Goal: Communication & Community: Answer question/provide support

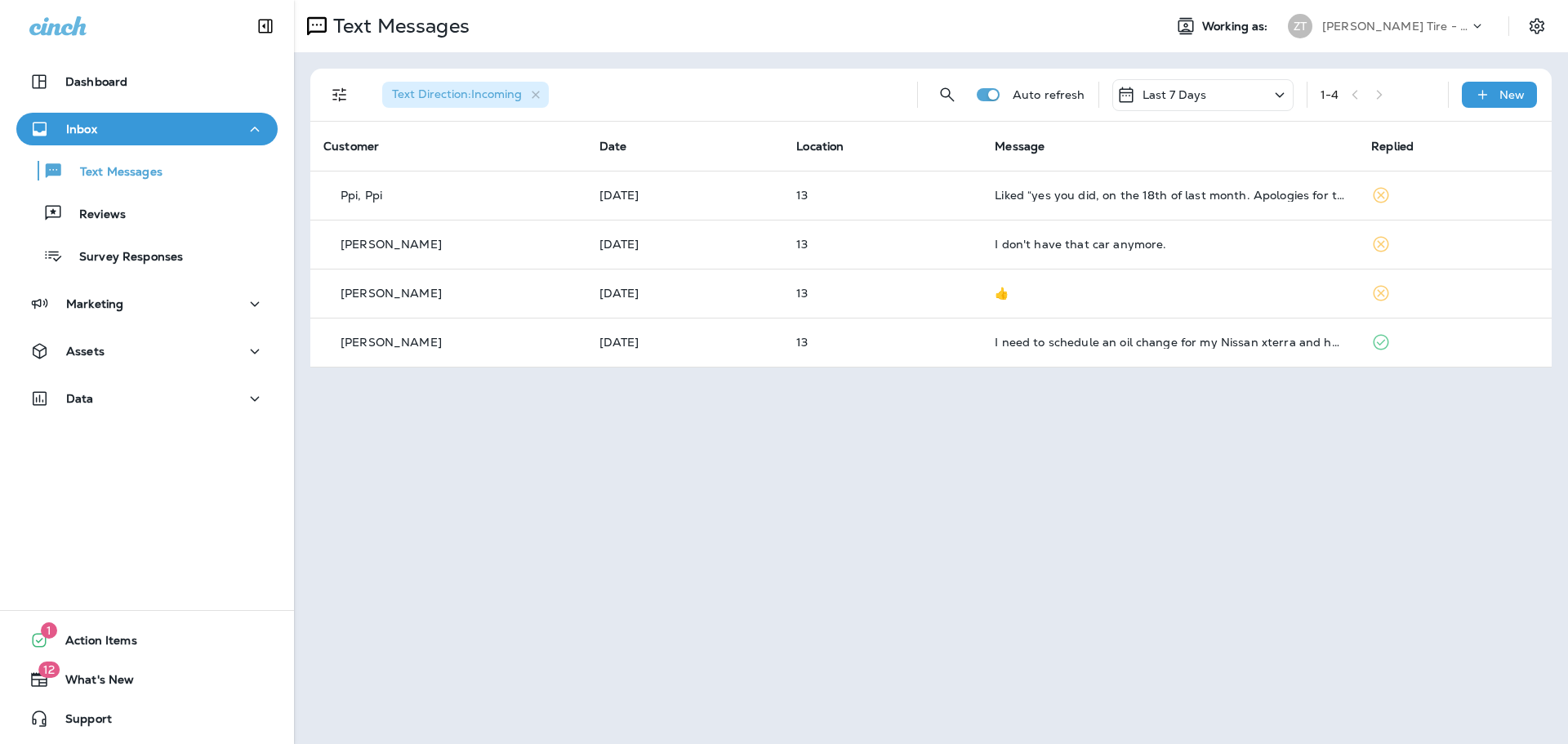
click at [1381, 38] on div "[PERSON_NAME] Tire - Hills & [PERSON_NAME]" at bounding box center [1395, 26] width 147 height 25
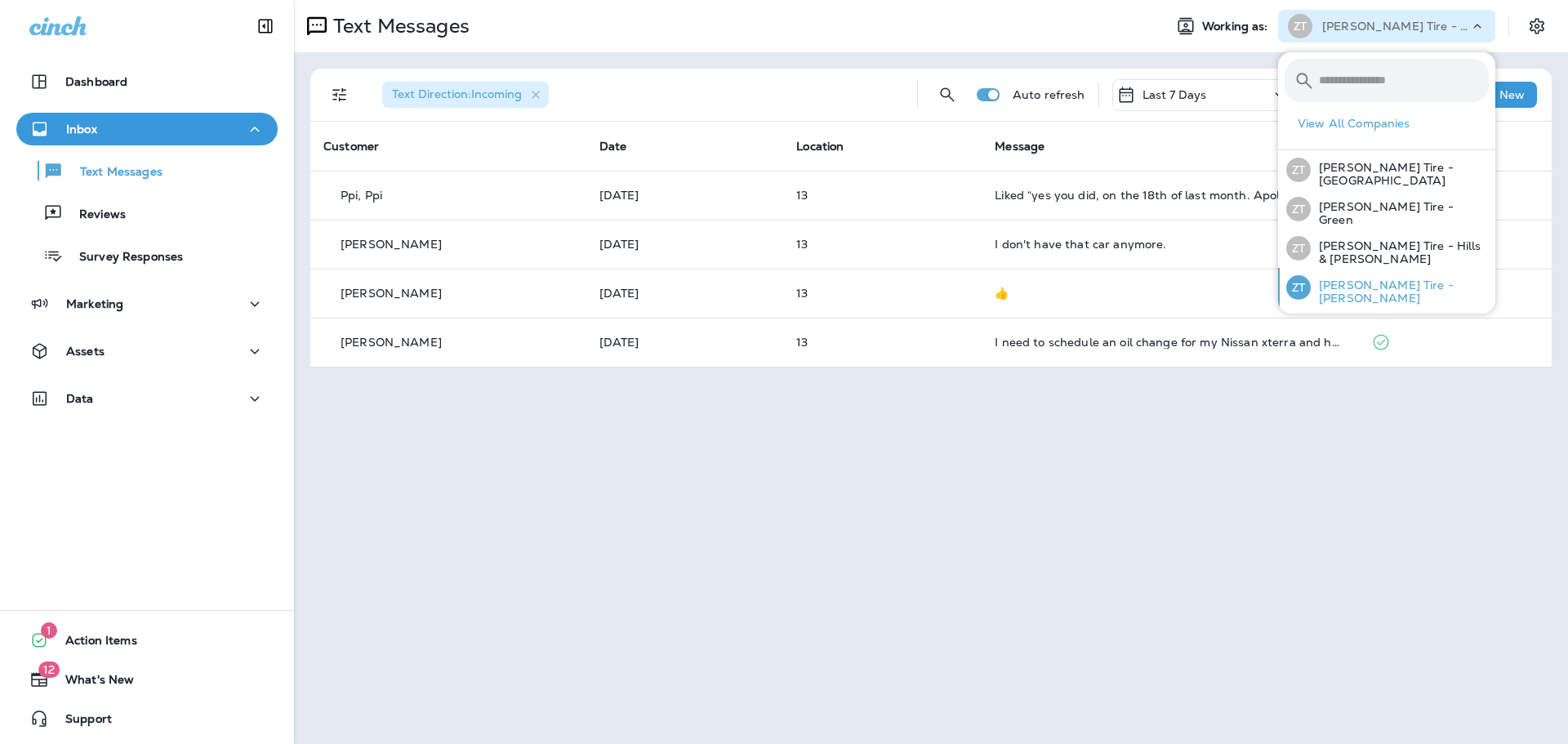
click at [1354, 275] on div "[PERSON_NAME] Tire - [PERSON_NAME]" at bounding box center [1387, 287] width 216 height 40
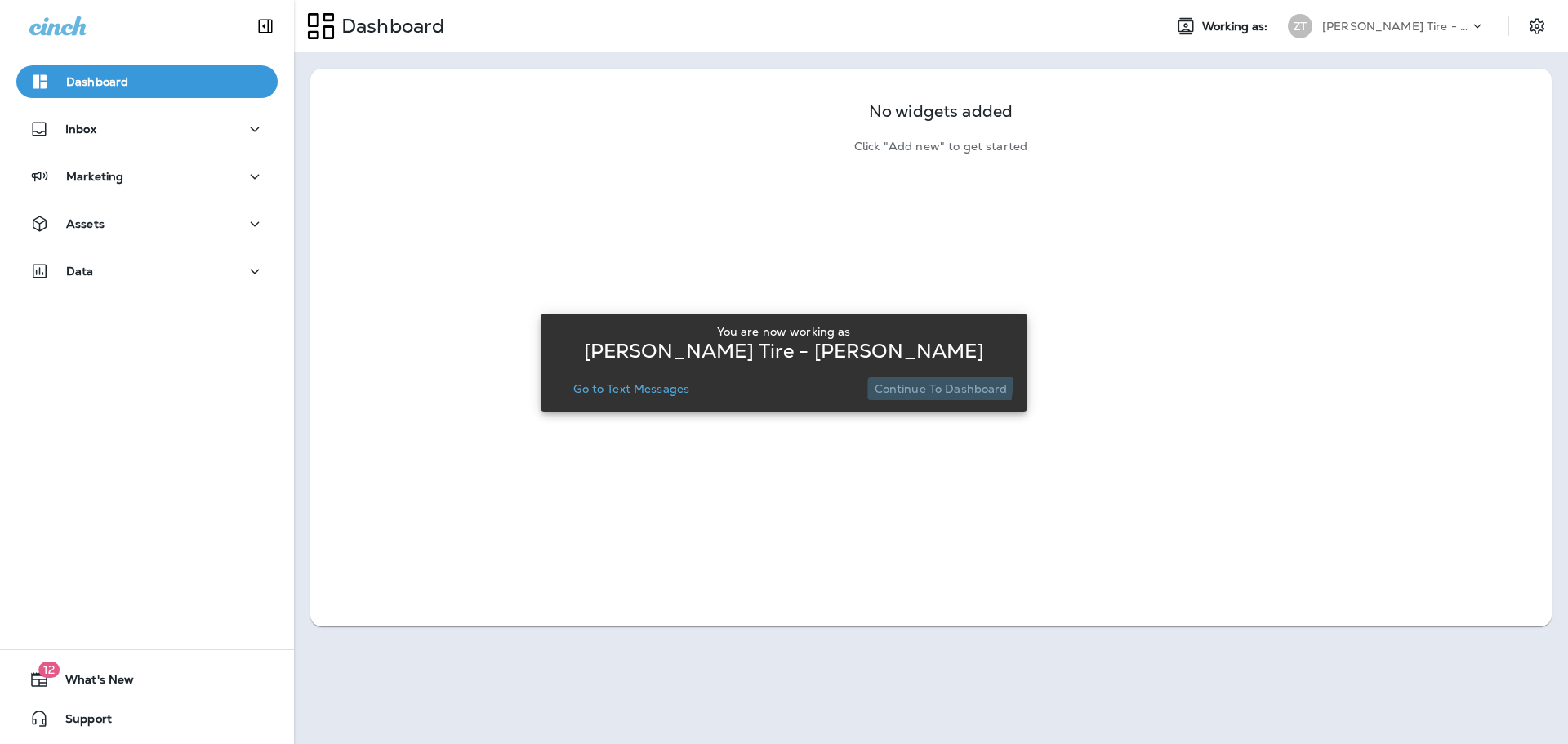
click at [930, 383] on p "Continue to Dashboard" at bounding box center [940, 388] width 133 height 13
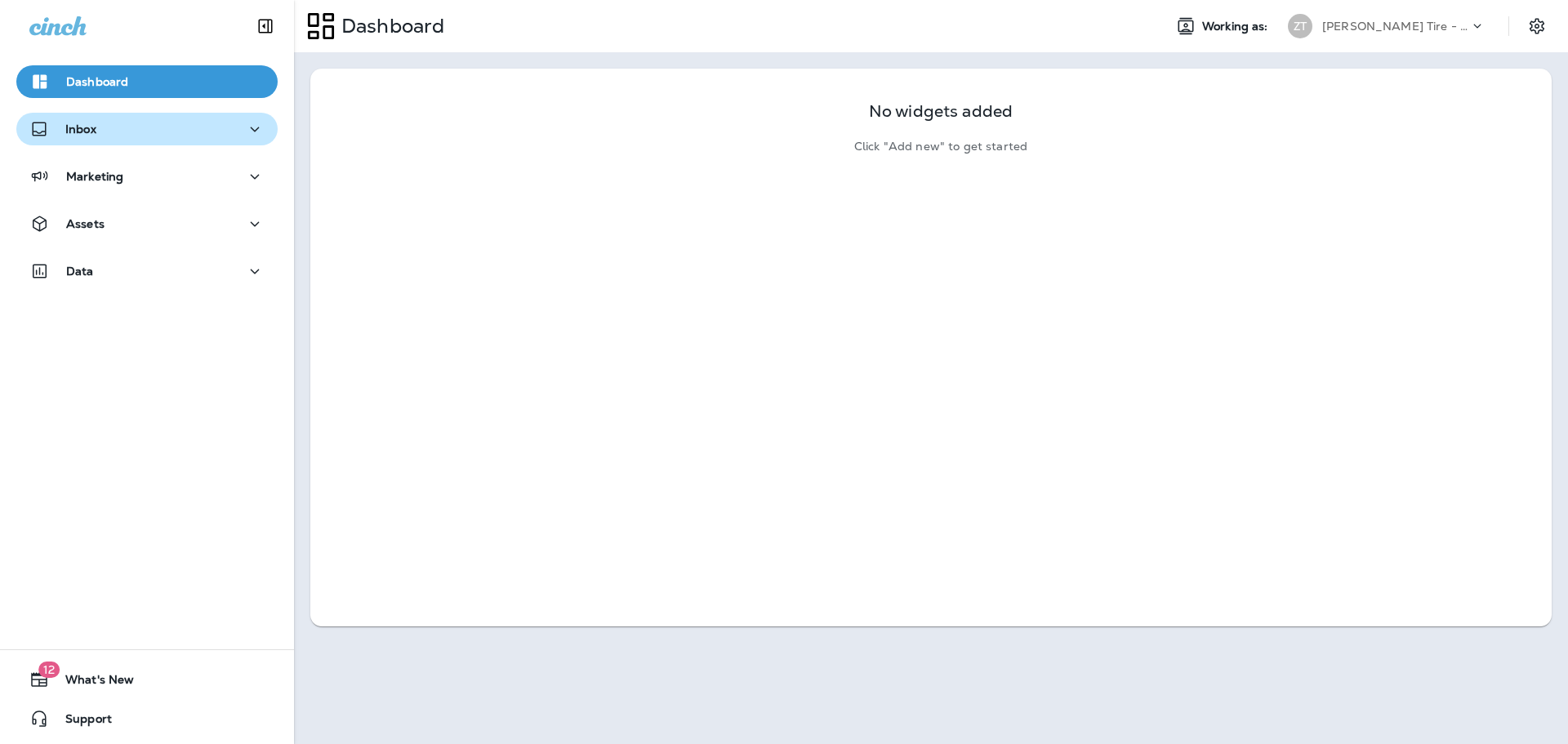
click at [210, 142] on button "Inbox" at bounding box center [147, 129] width 261 height 33
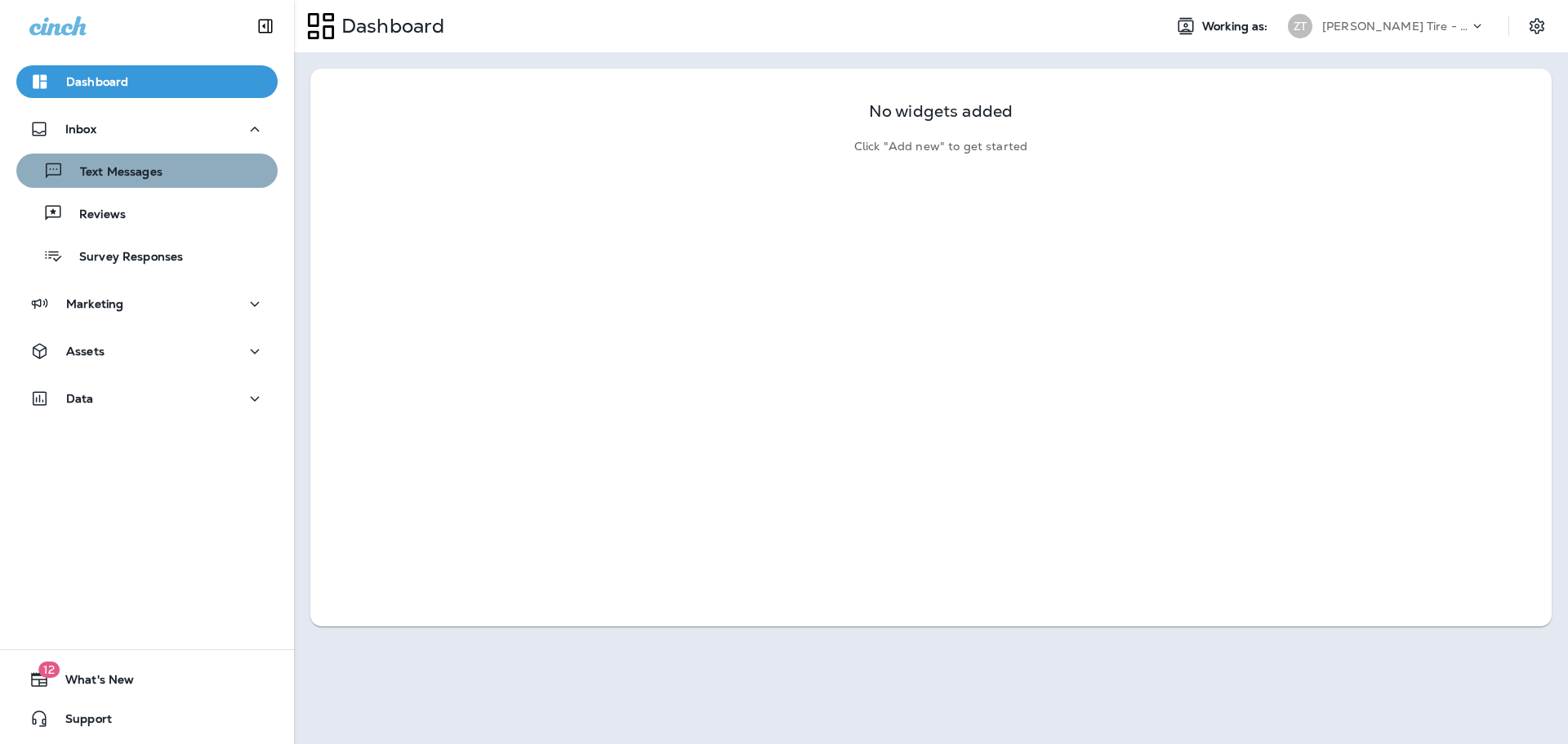
click at [204, 158] on div "Text Messages" at bounding box center [147, 171] width 248 height 25
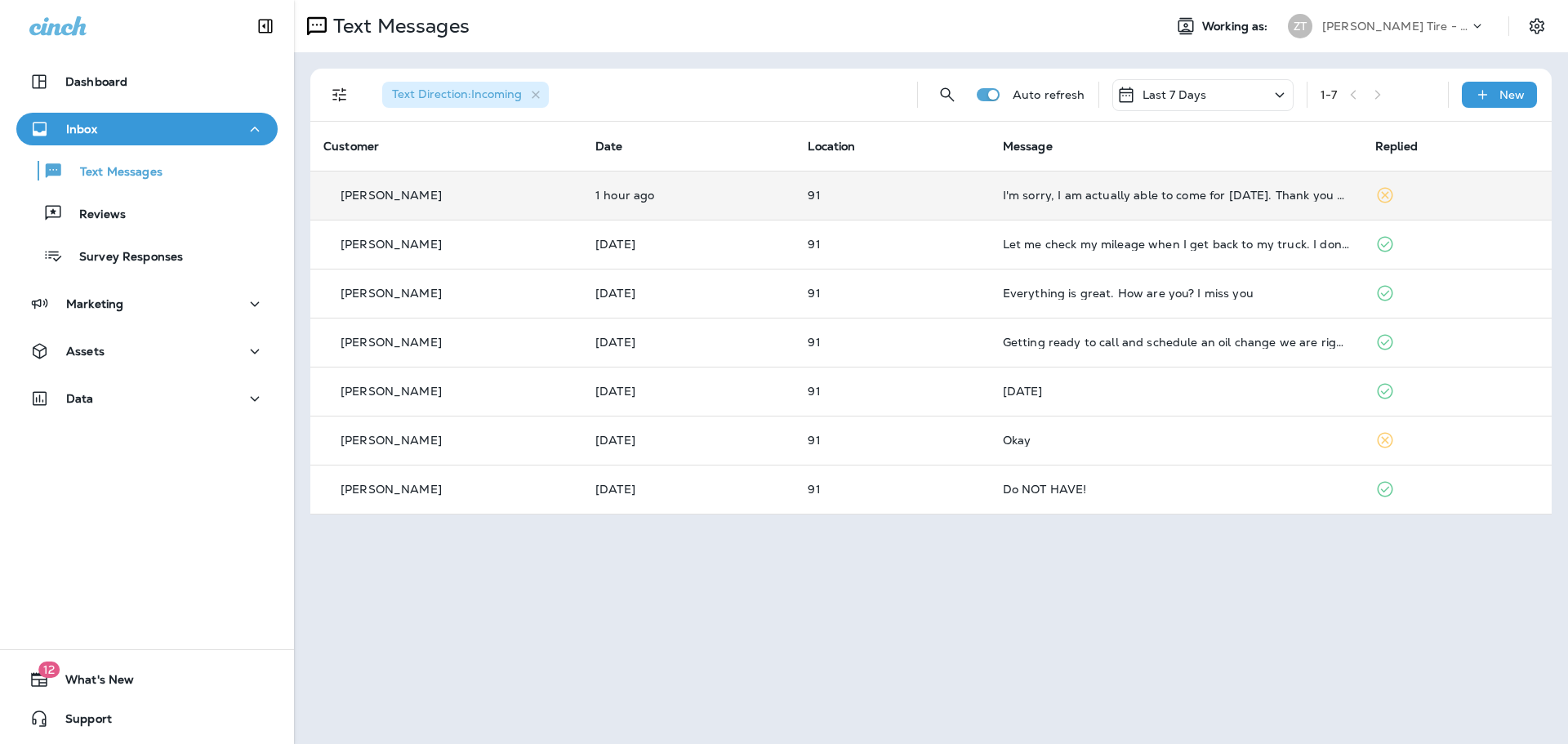
click at [1196, 207] on td "I'm sorry, I am actually able to come for [DATE]. Thank you though!" at bounding box center [1175, 195] width 372 height 49
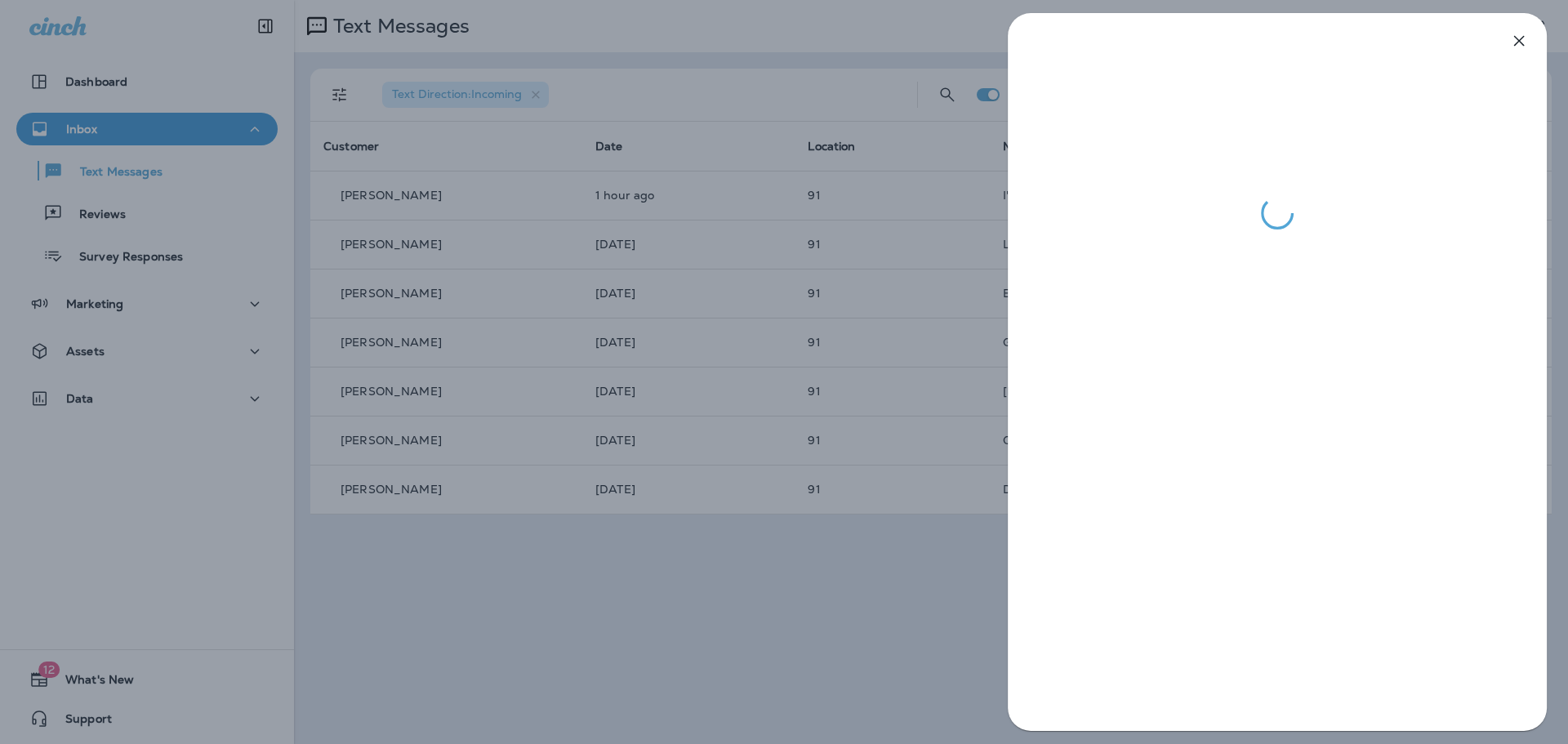
click at [798, 255] on div at bounding box center [784, 372] width 1568 height 744
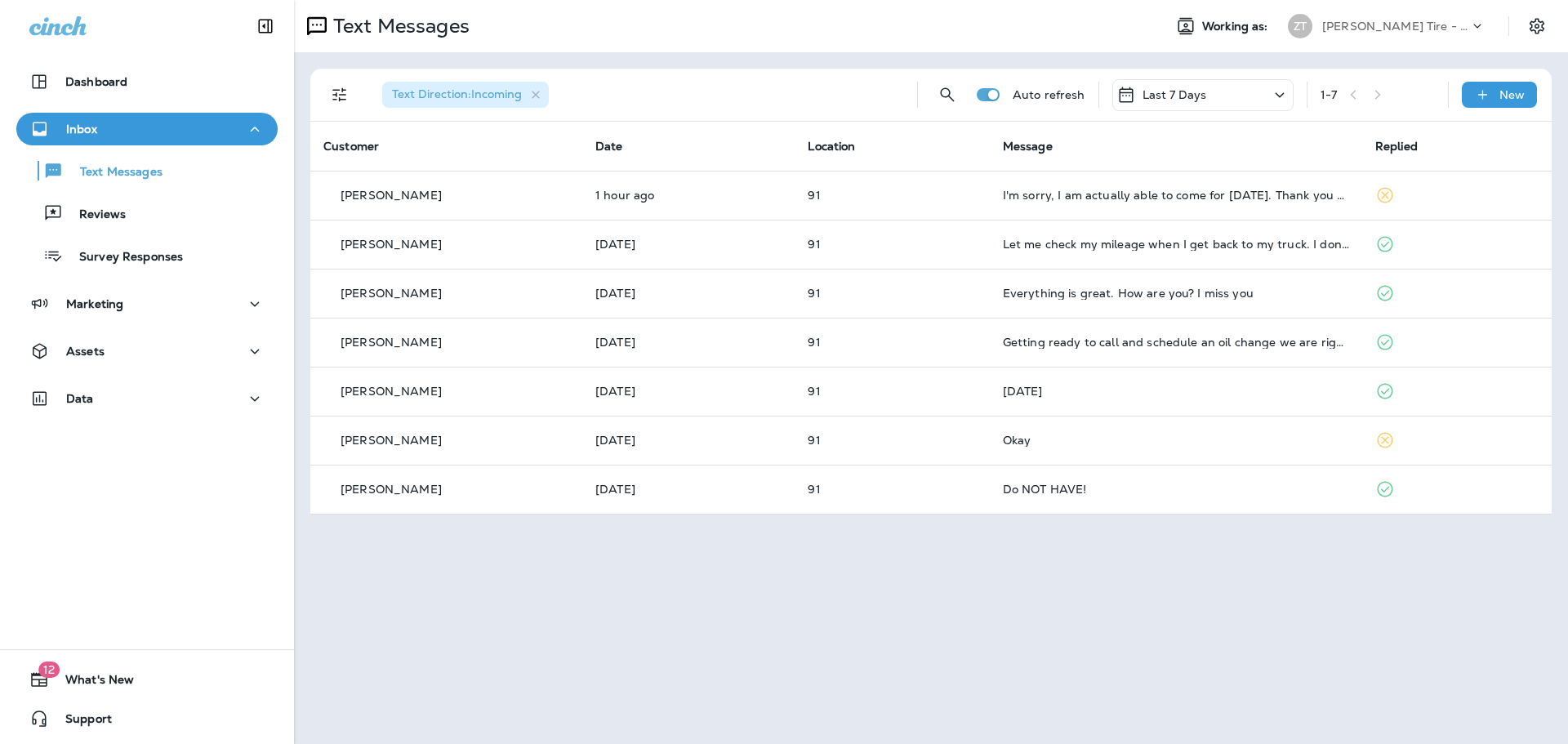
click at [678, 115] on div "Text Direction : Incoming" at bounding box center [637, 94] width 535 height 52
